Goal: Book appointment/travel/reservation

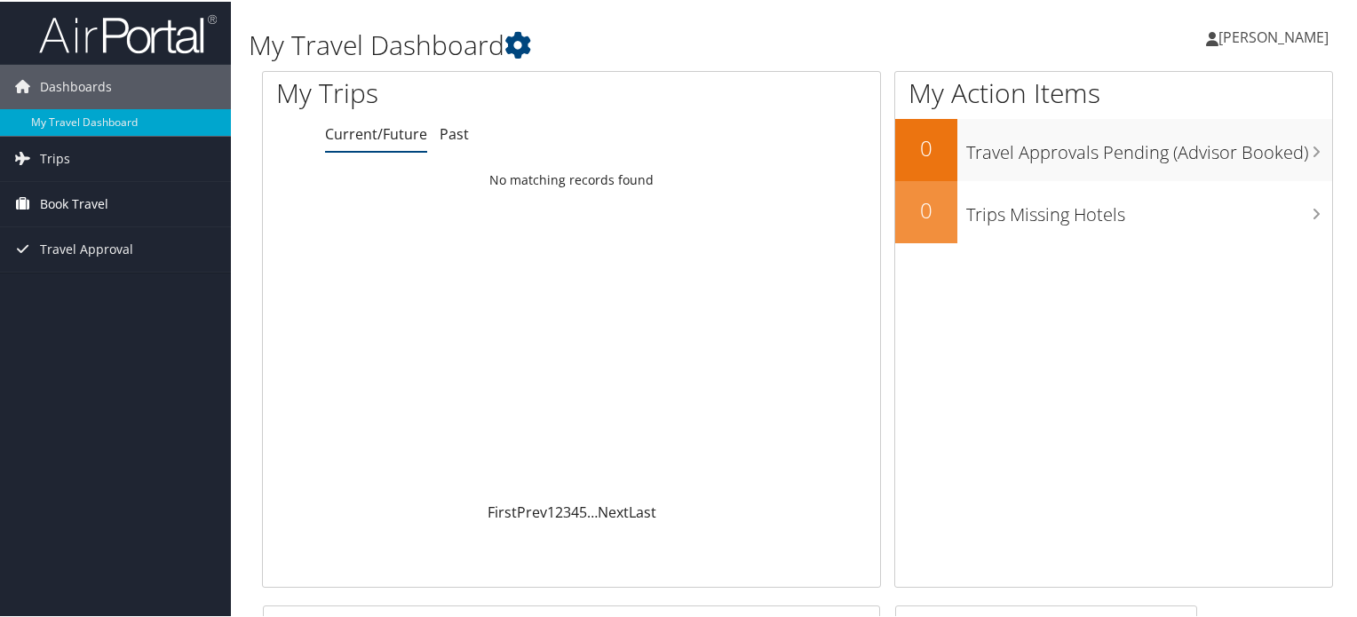
click at [49, 209] on span "Book Travel" at bounding box center [74, 202] width 68 height 44
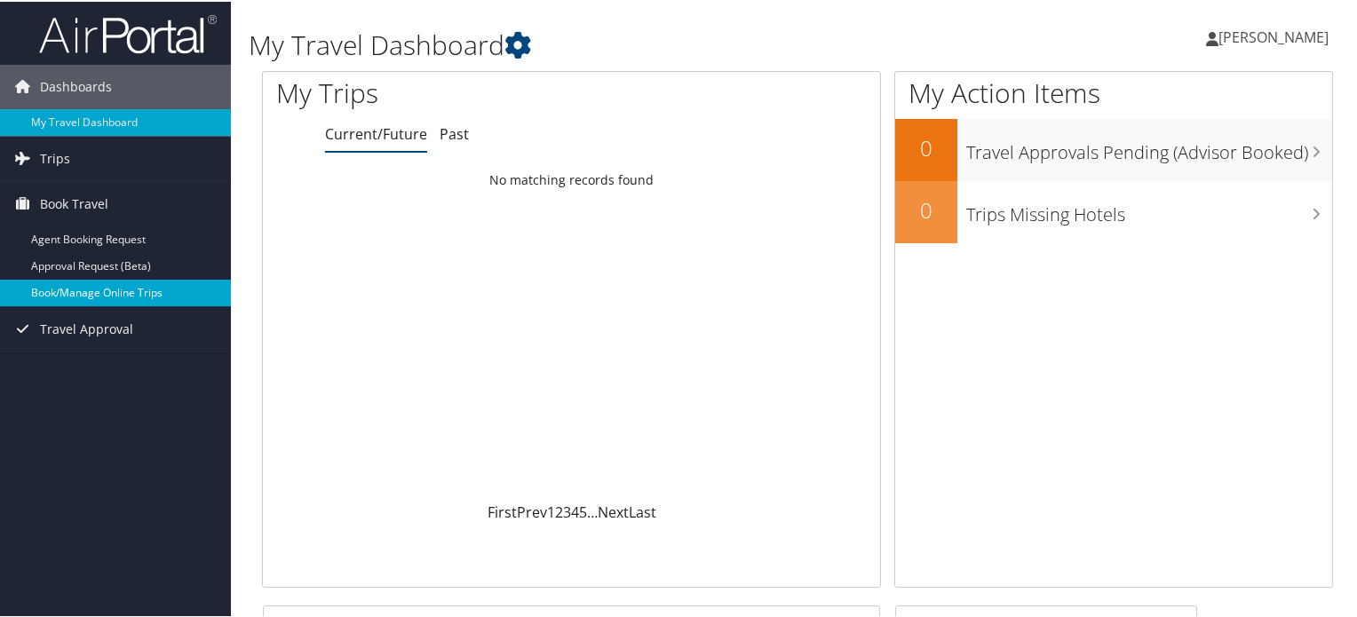
click at [117, 294] on link "Book/Manage Online Trips" at bounding box center [115, 291] width 231 height 27
